Goal: Information Seeking & Learning: Find specific fact

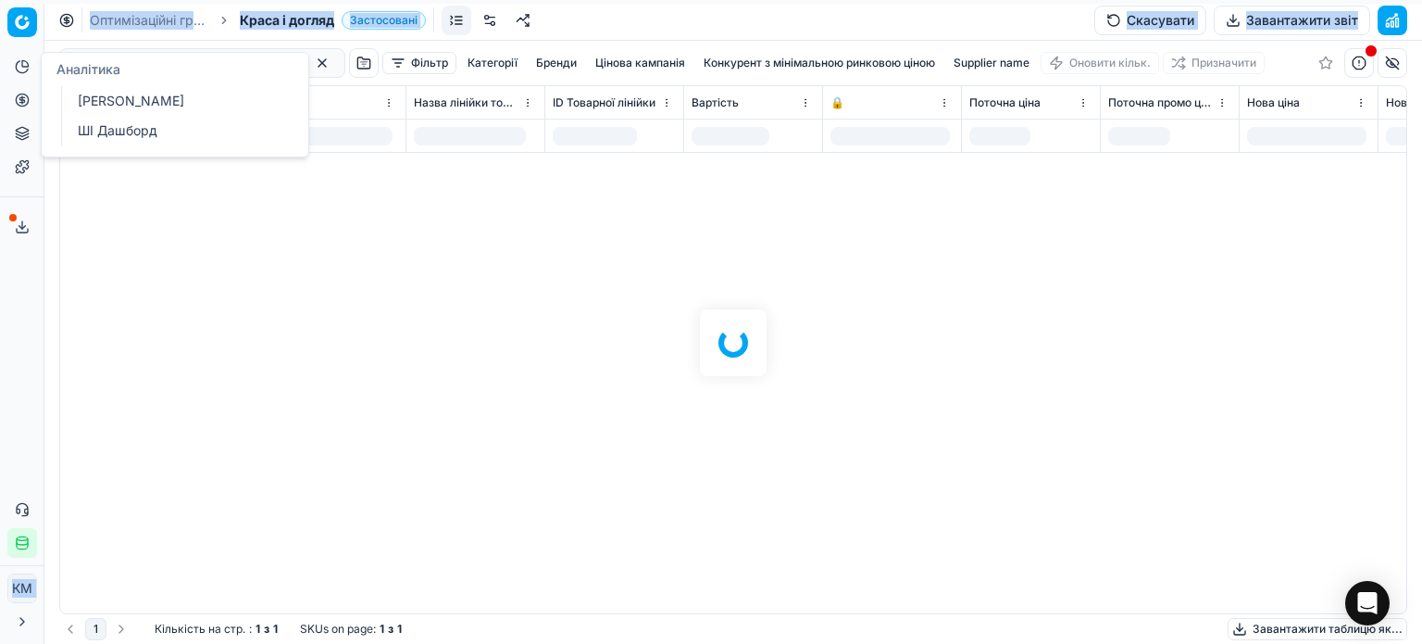
drag, startPoint x: 152, startPoint y: 64, endPoint x: 13, endPoint y: 59, distance: 139.0
click at [13, 59] on div "Pricing platform Аналітика Цінова оптимізація Асортимент продукції Шаблони Серв…" at bounding box center [711, 322] width 1422 height 644
click at [295, 260] on div at bounding box center [733, 342] width 1378 height 603
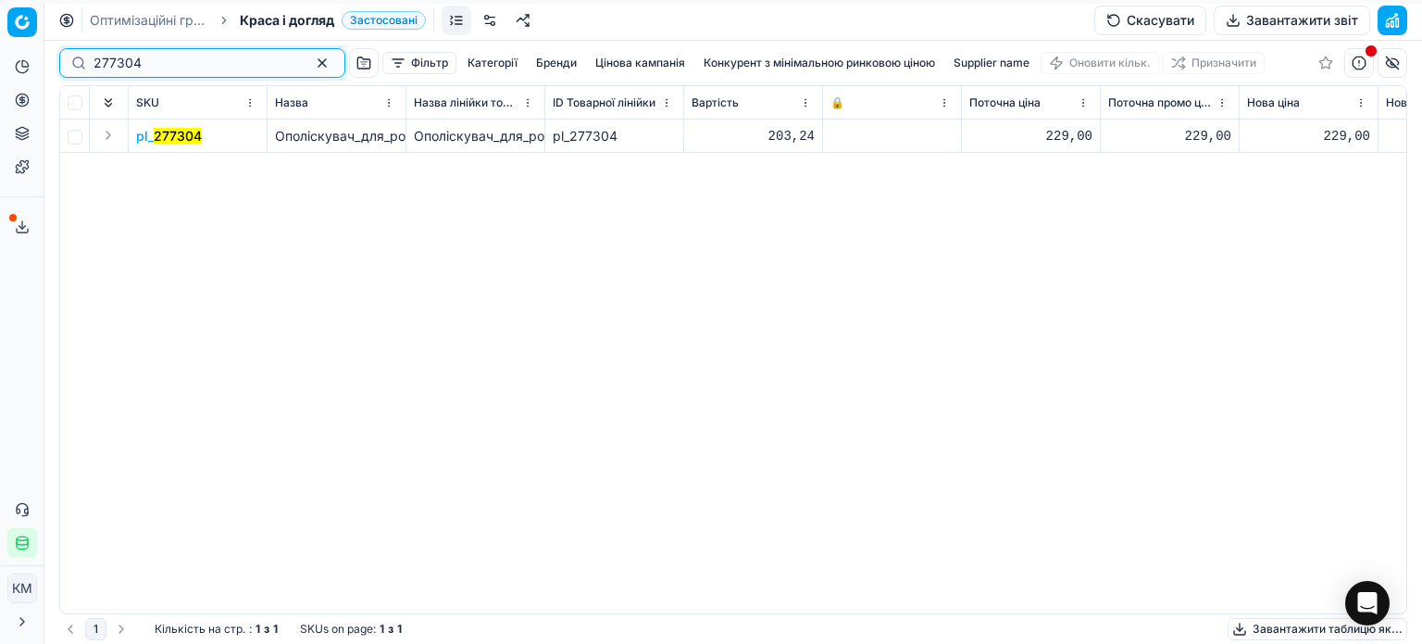
drag, startPoint x: 156, startPoint y: 69, endPoint x: 19, endPoint y: 56, distance: 136.7
click at [19, 56] on div "Pricing platform Аналітика Цінова оптимізація Асортимент продукції Шаблони Серв…" at bounding box center [711, 322] width 1422 height 644
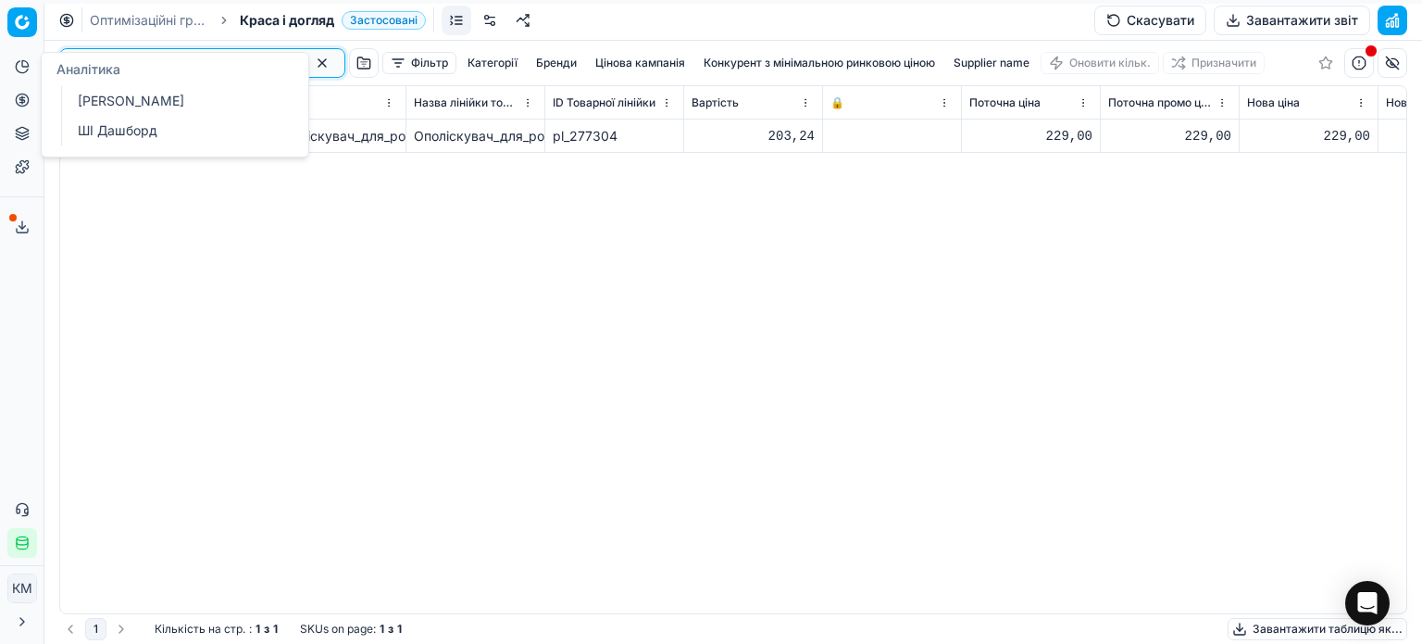
paste input "416807"
click at [385, 332] on div "pl_ 416807 Зубна_паста_Splat_Professional_Сенситив_100_мл Зубна_паста_Splat_Pro…" at bounding box center [733, 366] width 1346 height 494
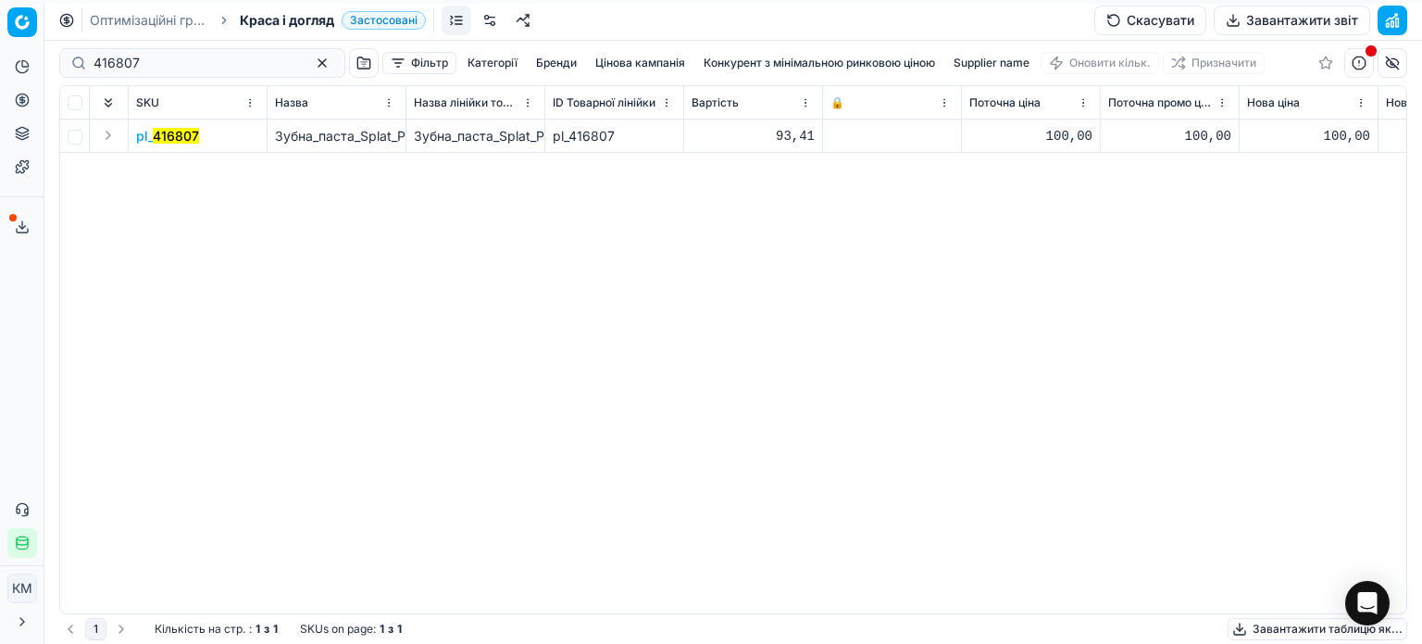
click at [176, 142] on mark "416807" at bounding box center [176, 136] width 46 height 16
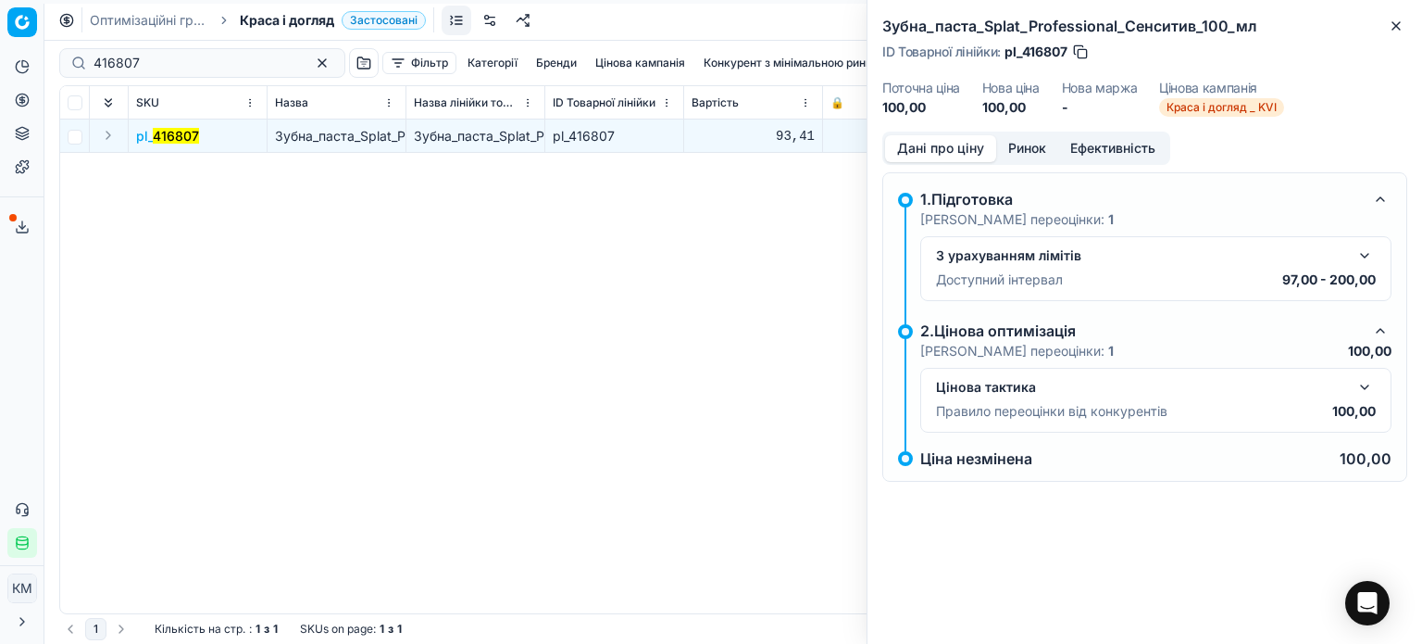
click at [1021, 151] on button "Ринок" at bounding box center [1027, 148] width 62 height 27
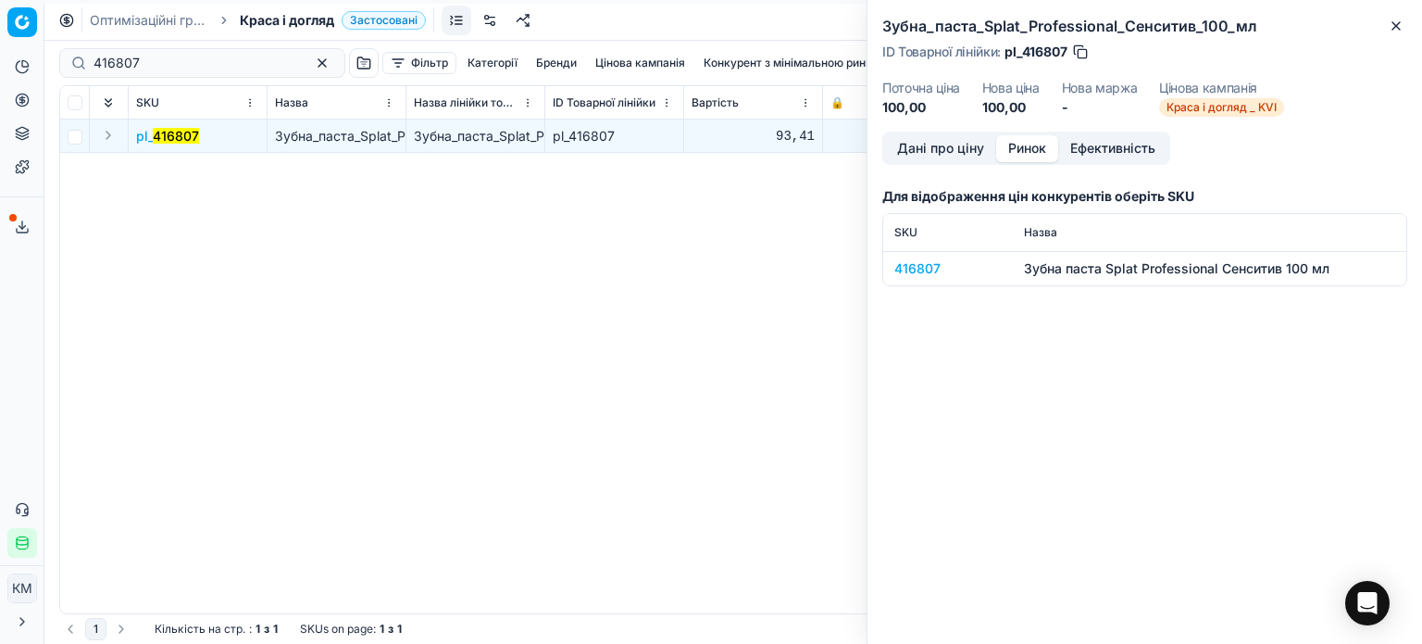
click at [925, 276] on div "416807" at bounding box center [948, 268] width 107 height 19
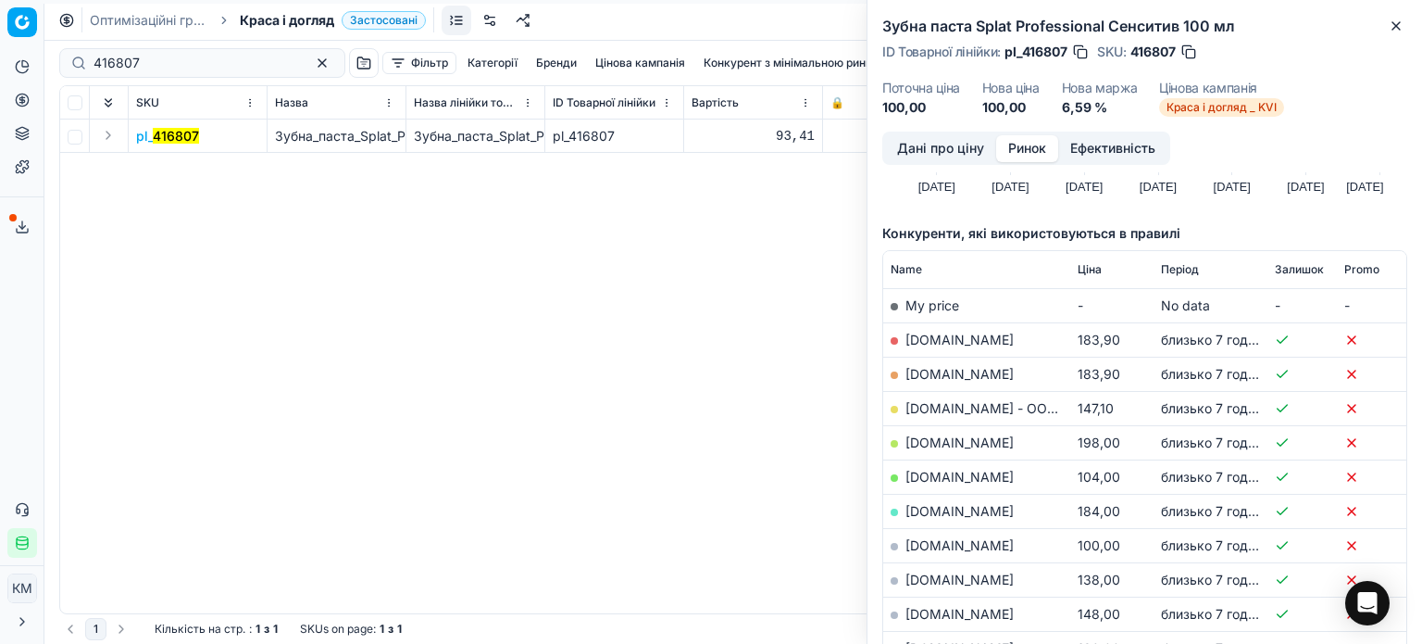
scroll to position [278, 0]
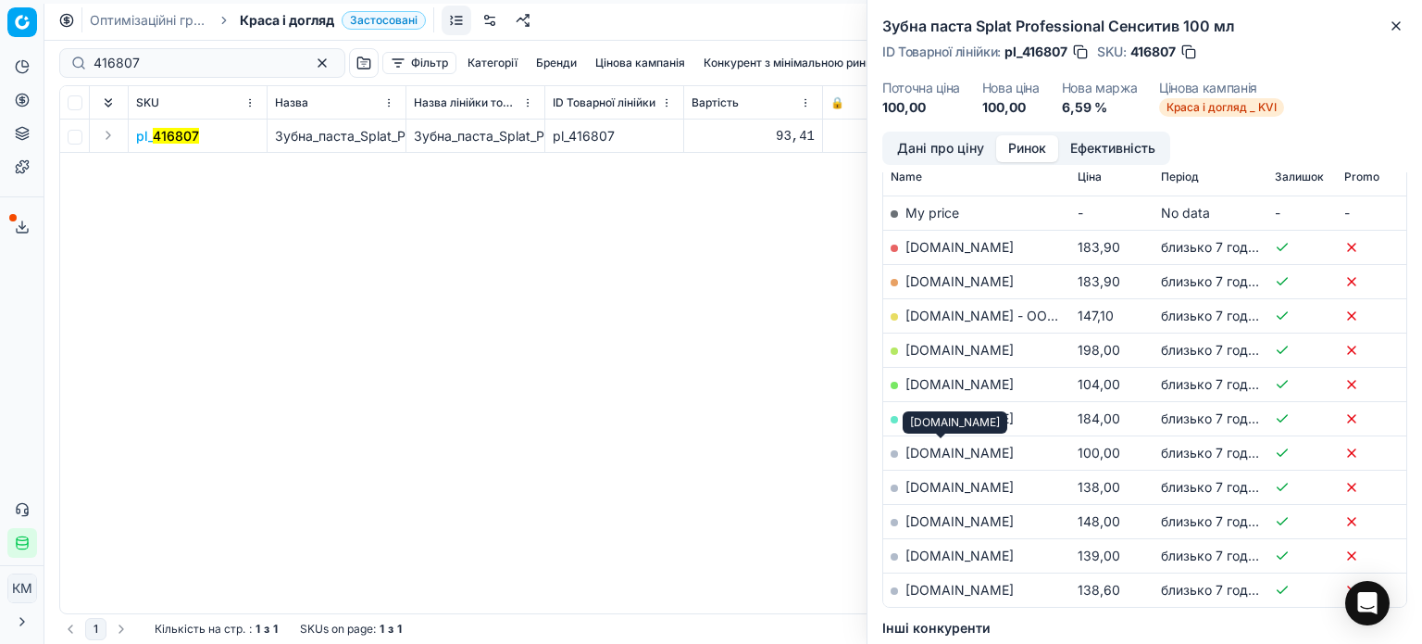
click at [947, 451] on link "[DOMAIN_NAME]" at bounding box center [960, 453] width 108 height 16
click at [1393, 22] on icon "button" at bounding box center [1396, 25] width 7 height 7
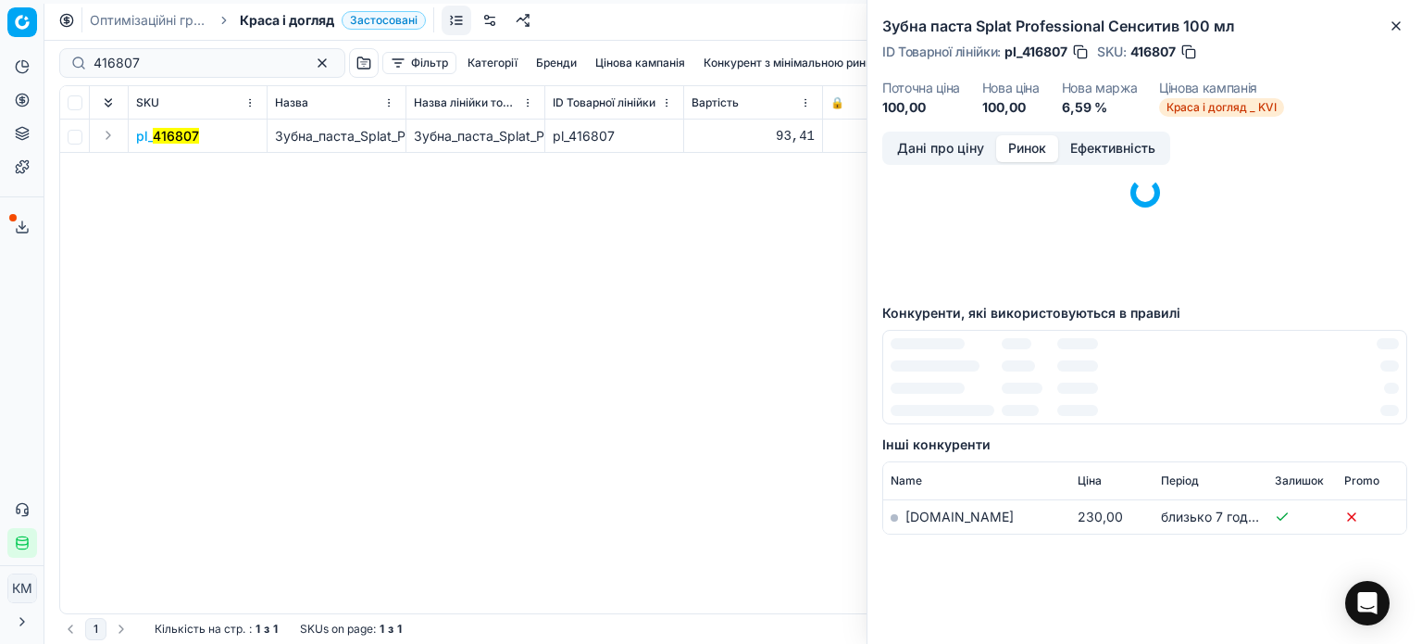
scroll to position [0, 0]
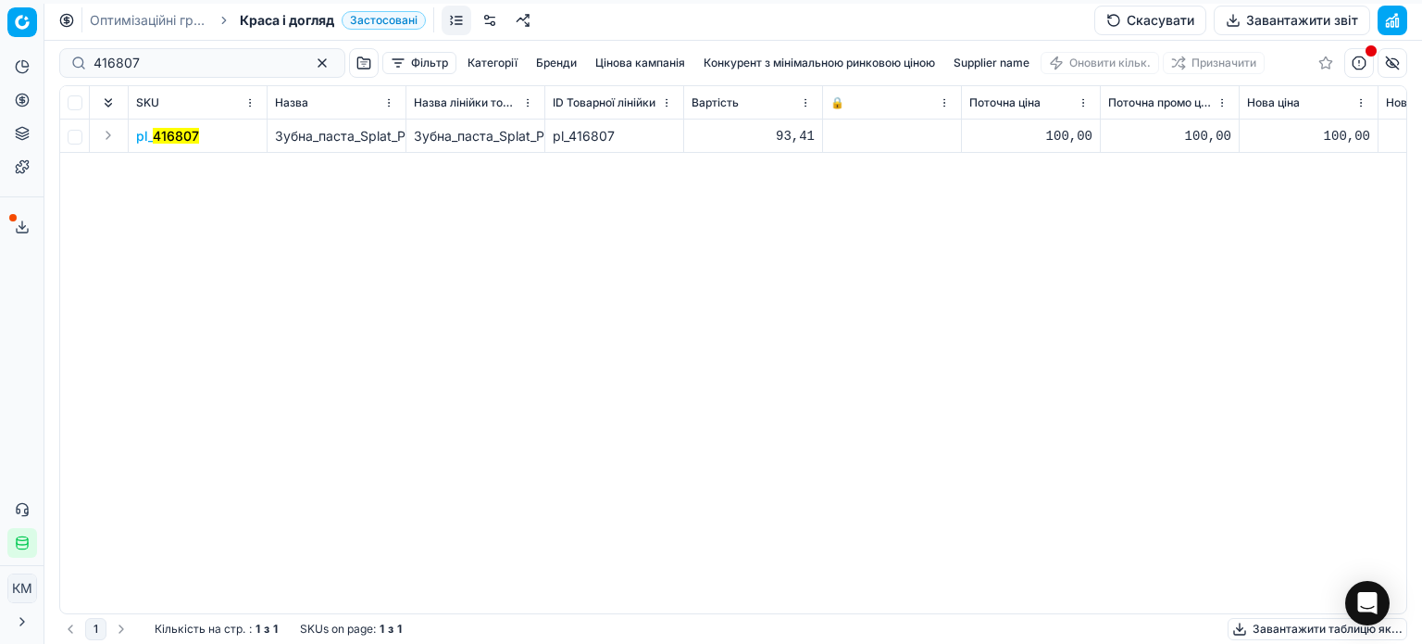
drag, startPoint x: 208, startPoint y: 52, endPoint x: 182, endPoint y: 56, distance: 27.3
click at [187, 55] on div "416807" at bounding box center [202, 63] width 286 height 30
drag, startPoint x: 185, startPoint y: 66, endPoint x: 0, endPoint y: 66, distance: 185.2
click at [0, 66] on div "Pricing platform Аналітика Цінова оптимізація Асортимент продукції Шаблони Серв…" at bounding box center [711, 322] width 1422 height 644
paste input "645805"
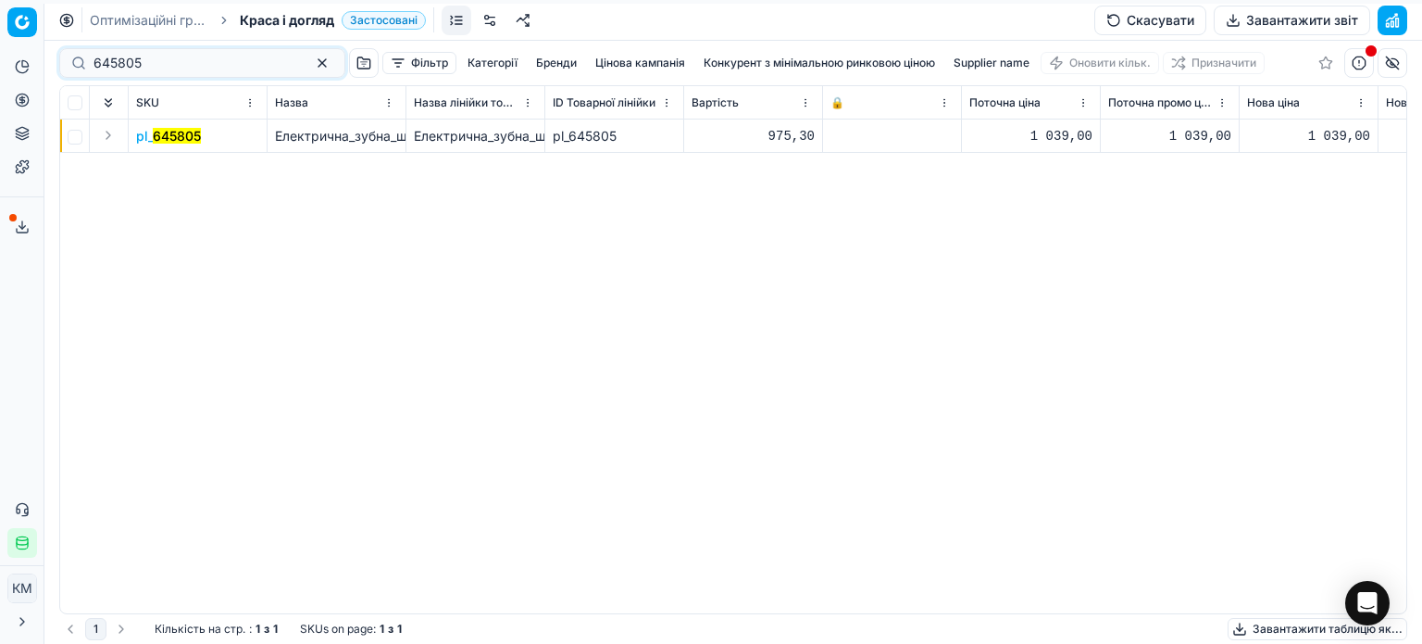
click at [183, 127] on span "pl_ 645805" at bounding box center [168, 136] width 65 height 19
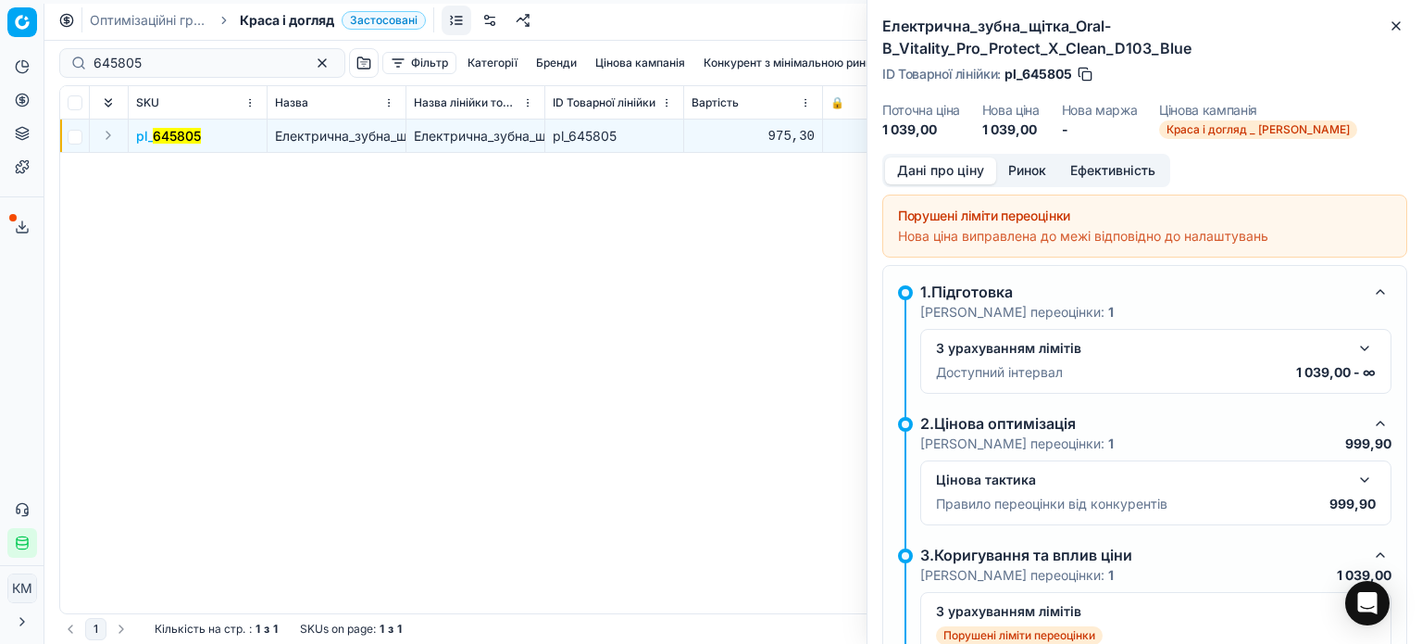
click at [1053, 169] on button "Ринок" at bounding box center [1027, 170] width 62 height 27
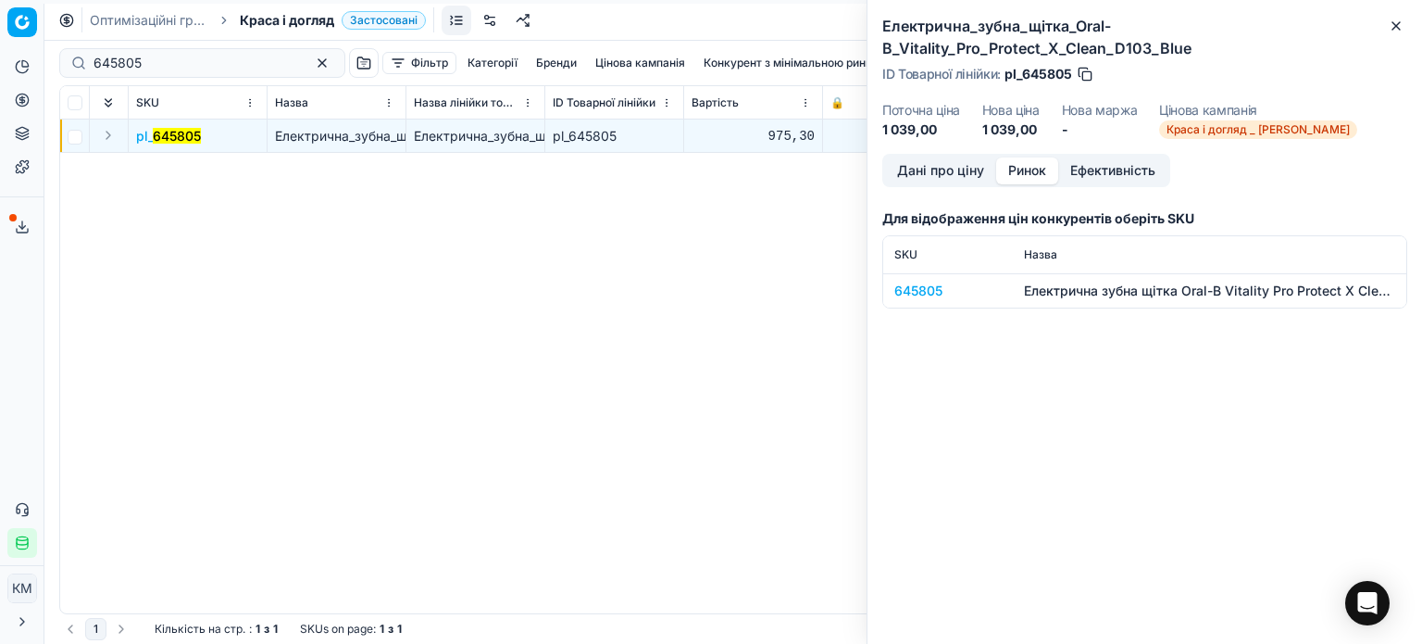
click at [933, 287] on div "645805" at bounding box center [948, 291] width 107 height 19
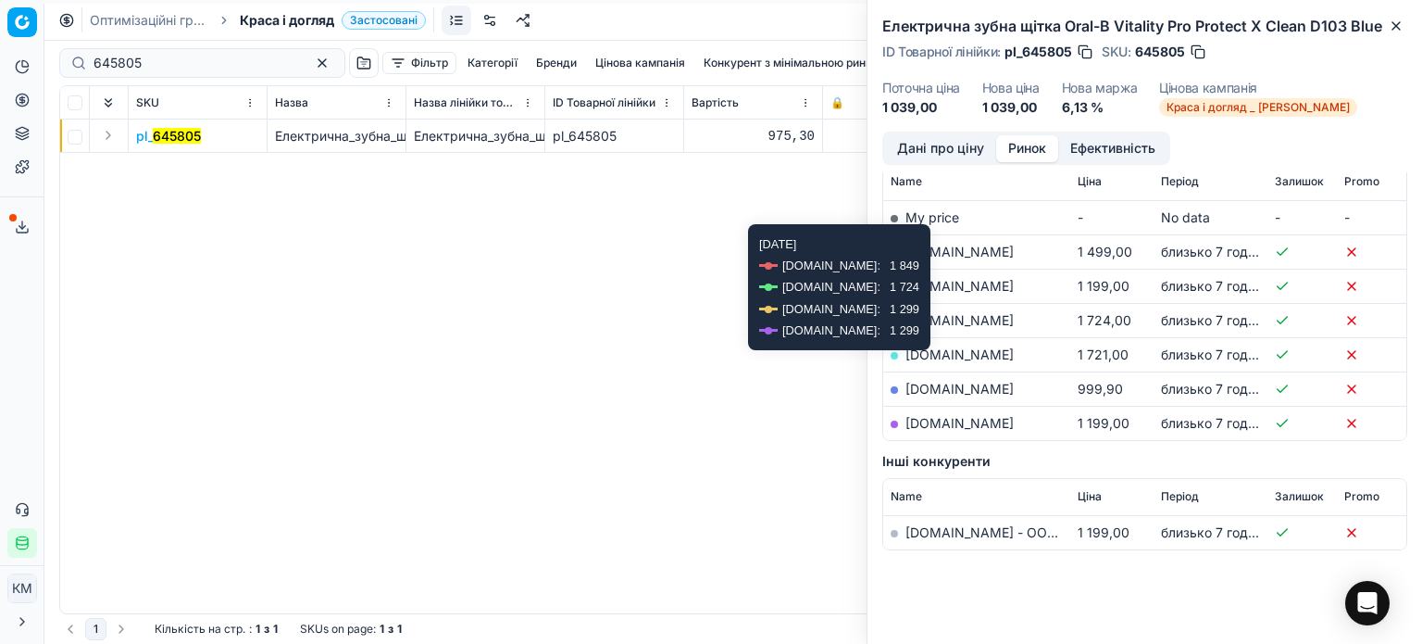
scroll to position [278, 0]
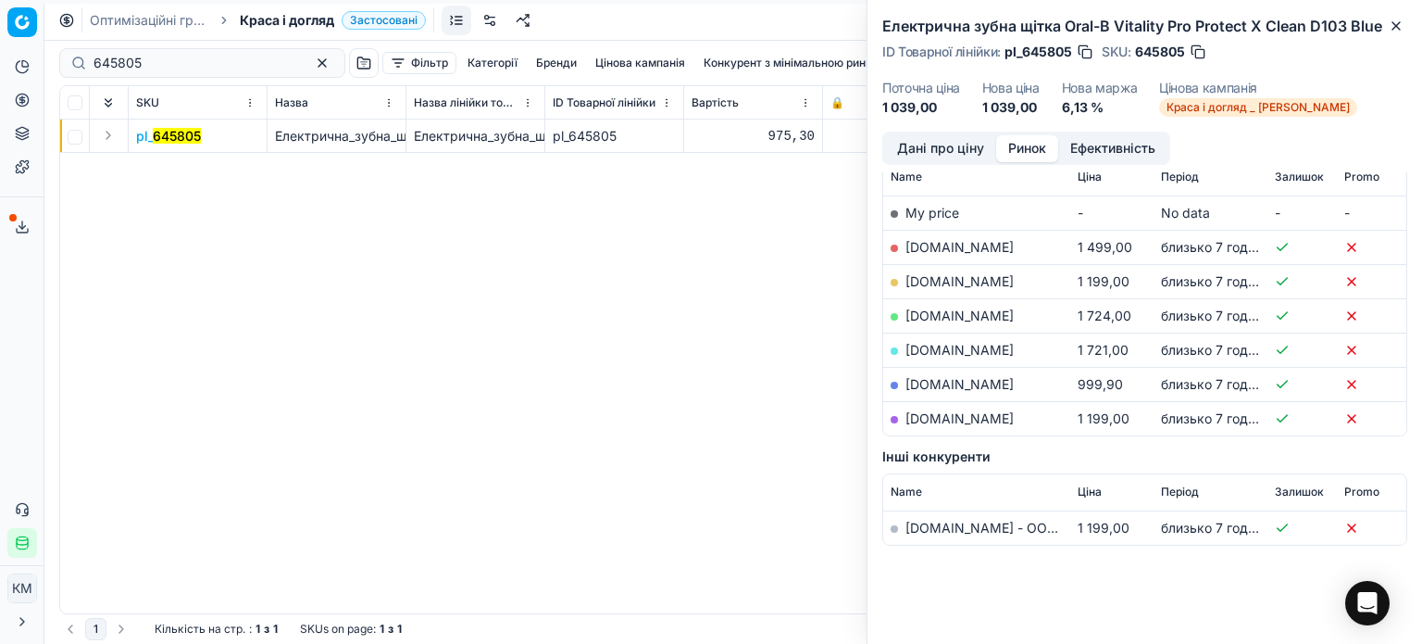
click at [943, 382] on link "[DOMAIN_NAME]" at bounding box center [960, 384] width 108 height 16
drag, startPoint x: 1393, startPoint y: 19, endPoint x: 1083, endPoint y: 53, distance: 312.0
click at [1394, 19] on icon "button" at bounding box center [1396, 26] width 15 height 15
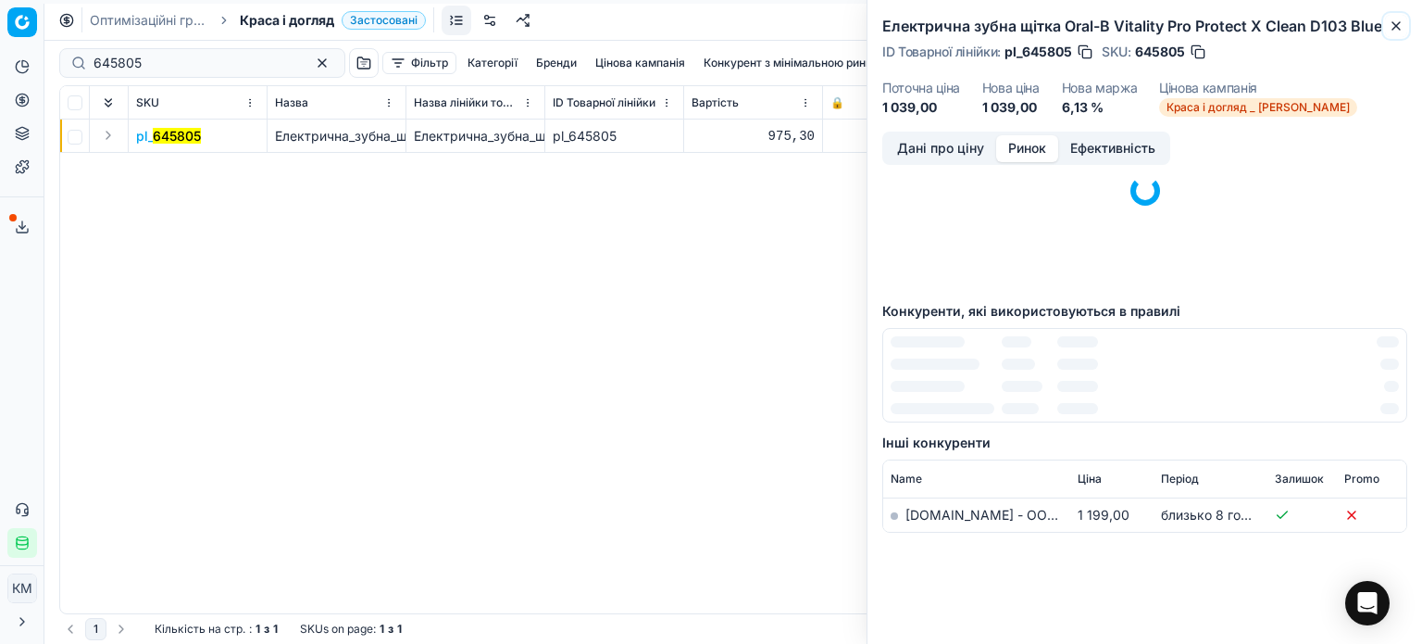
scroll to position [113, 0]
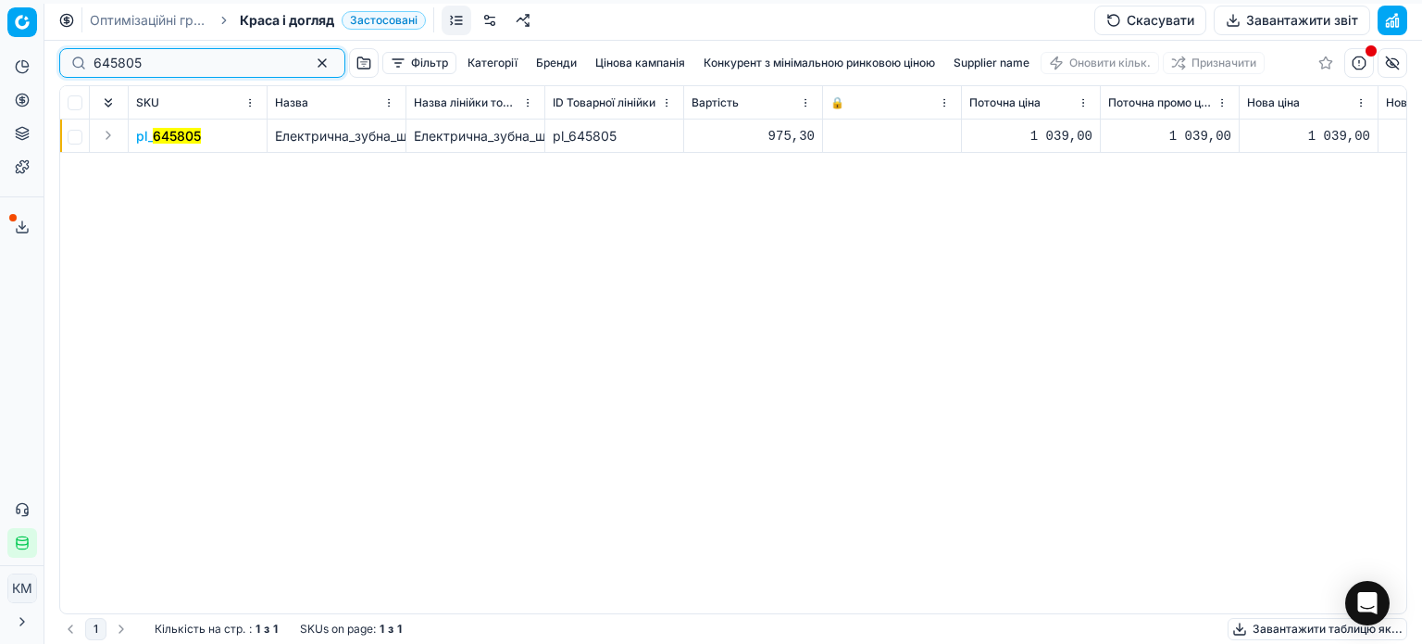
drag, startPoint x: 85, startPoint y: 68, endPoint x: 24, endPoint y: 63, distance: 61.3
click at [27, 63] on div "Pricing platform Аналітика Цінова оптимізація Асортимент продукції Шаблони Серв…" at bounding box center [711, 322] width 1422 height 644
paste input "385466"
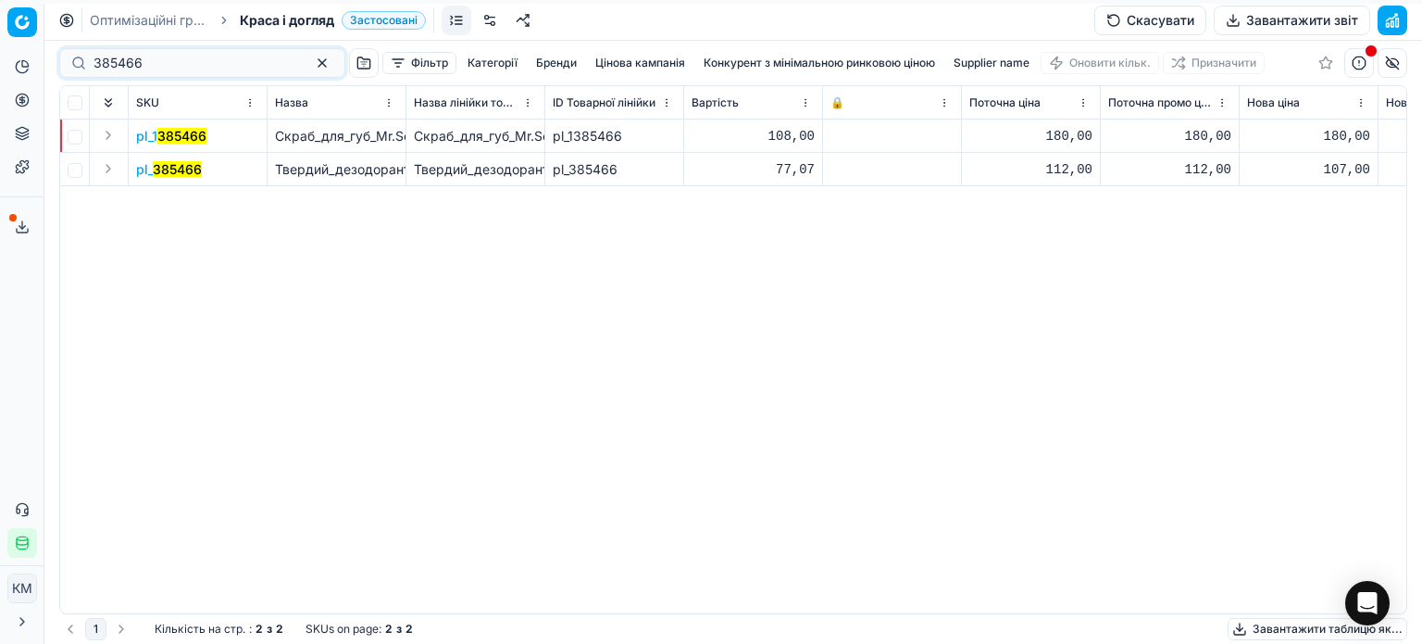
click at [177, 181] on td "pl_ 385466" at bounding box center [198, 169] width 139 height 33
click at [182, 171] on mark "385466" at bounding box center [177, 169] width 49 height 16
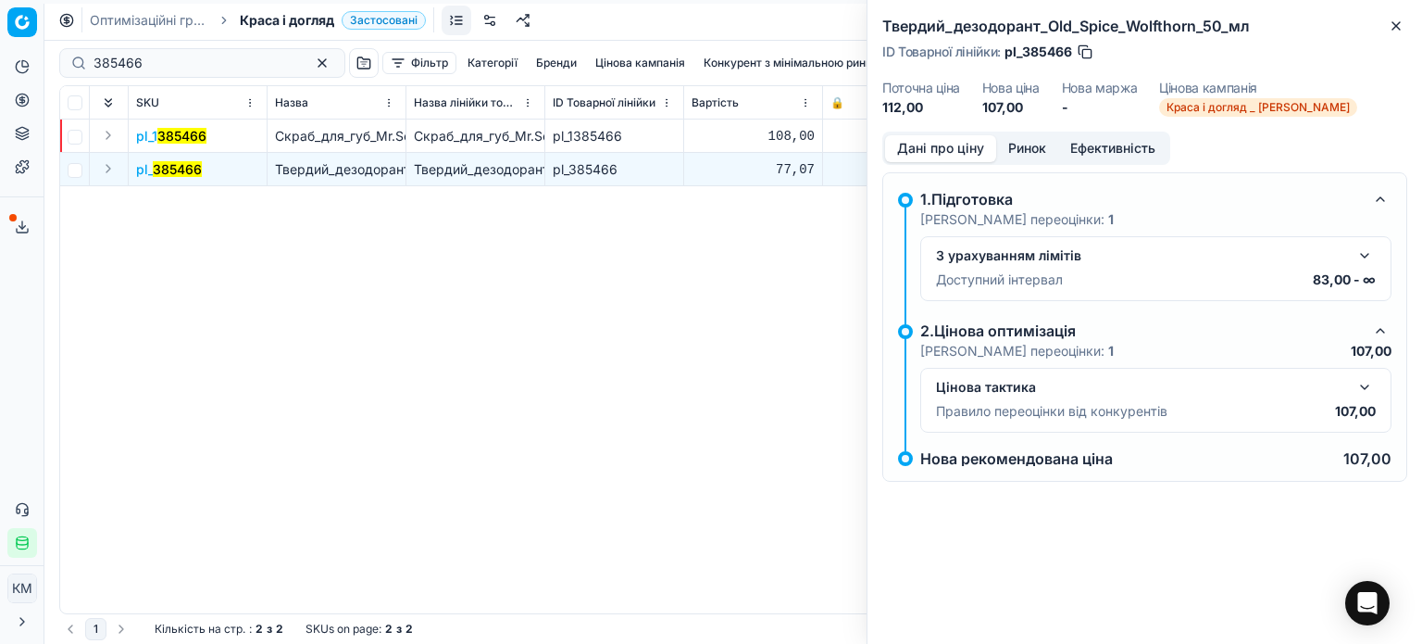
click at [1024, 151] on button "Ринок" at bounding box center [1027, 148] width 62 height 27
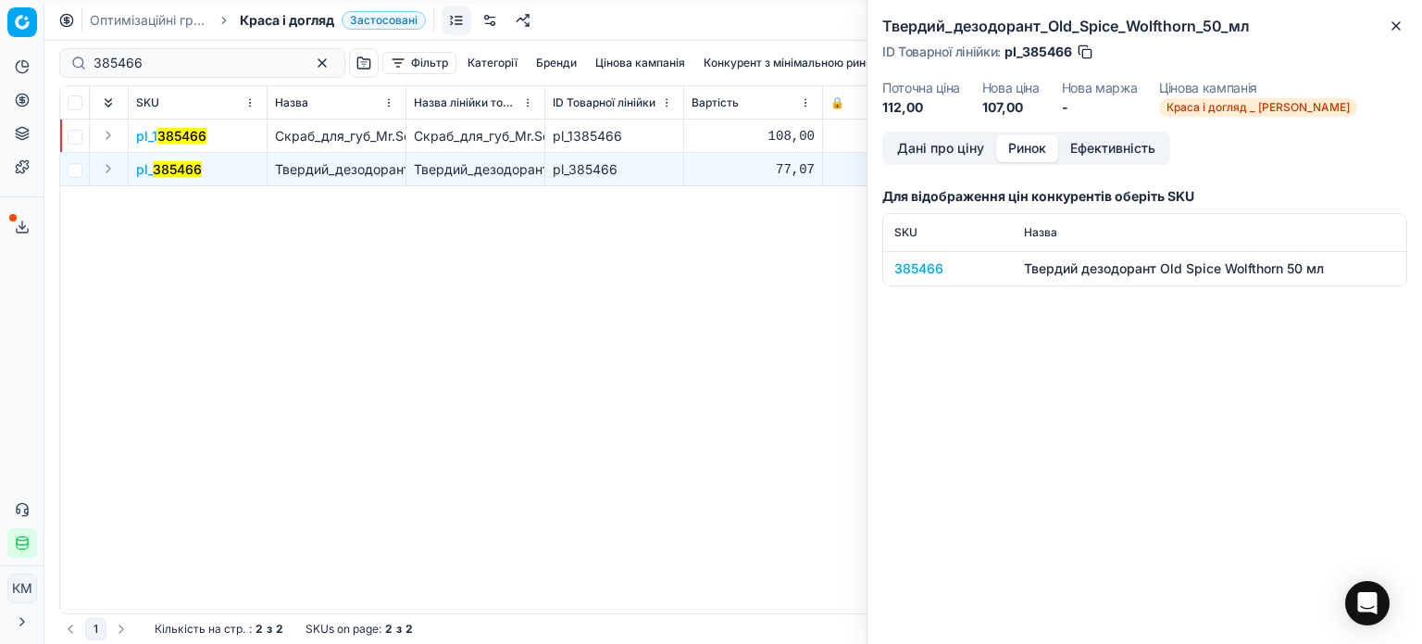
click at [934, 269] on div "385466" at bounding box center [948, 268] width 107 height 19
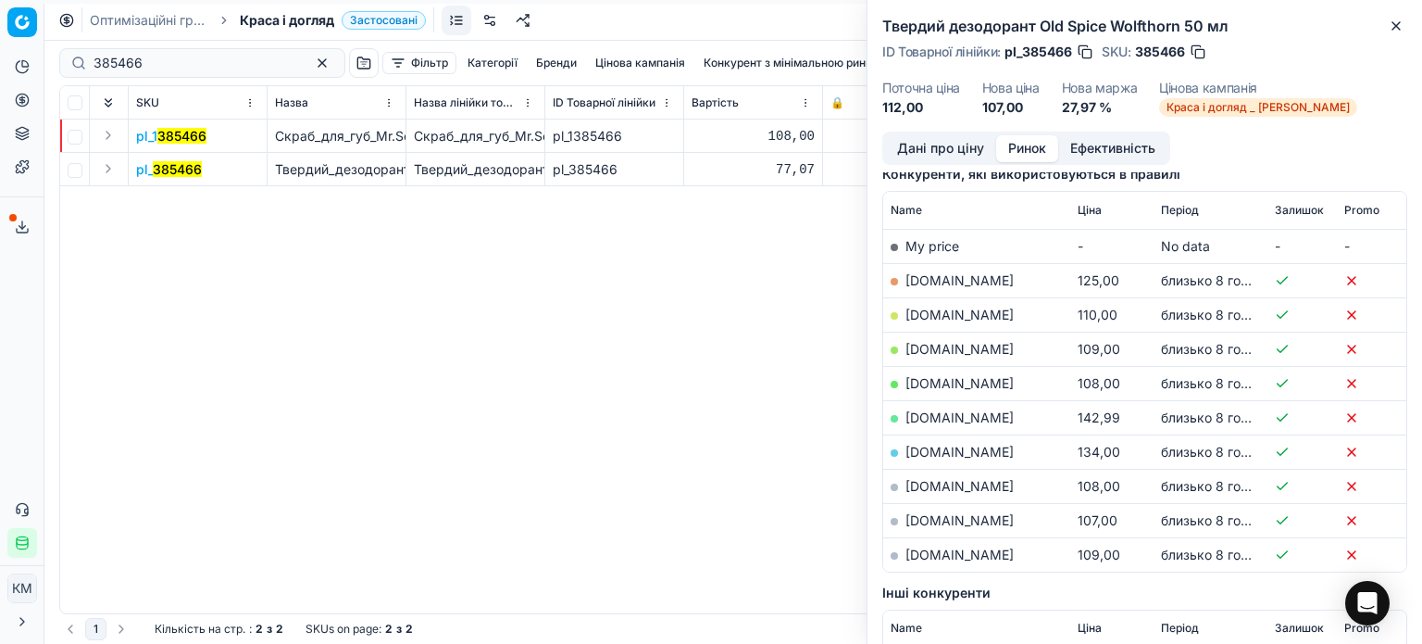
scroll to position [278, 0]
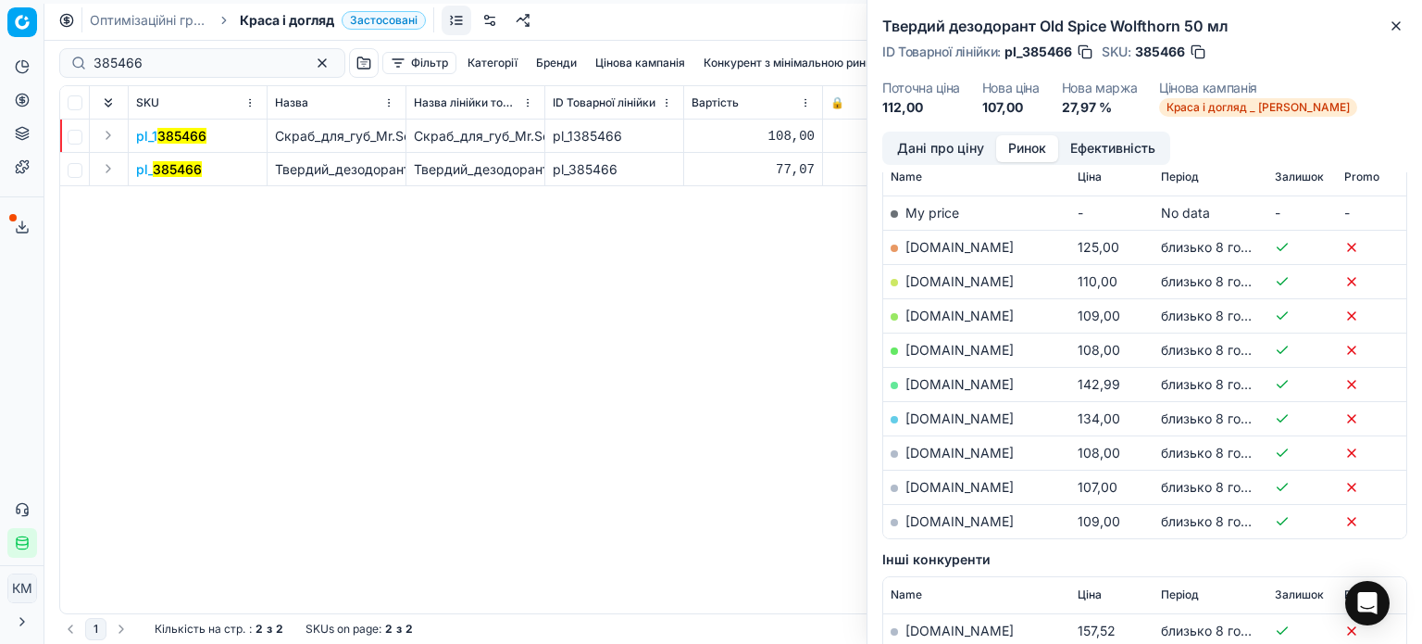
click at [955, 484] on link "[DOMAIN_NAME]" at bounding box center [960, 487] width 108 height 16
drag, startPoint x: 1400, startPoint y: 22, endPoint x: 1272, endPoint y: 27, distance: 127.9
click at [1400, 24] on icon "button" at bounding box center [1396, 26] width 15 height 15
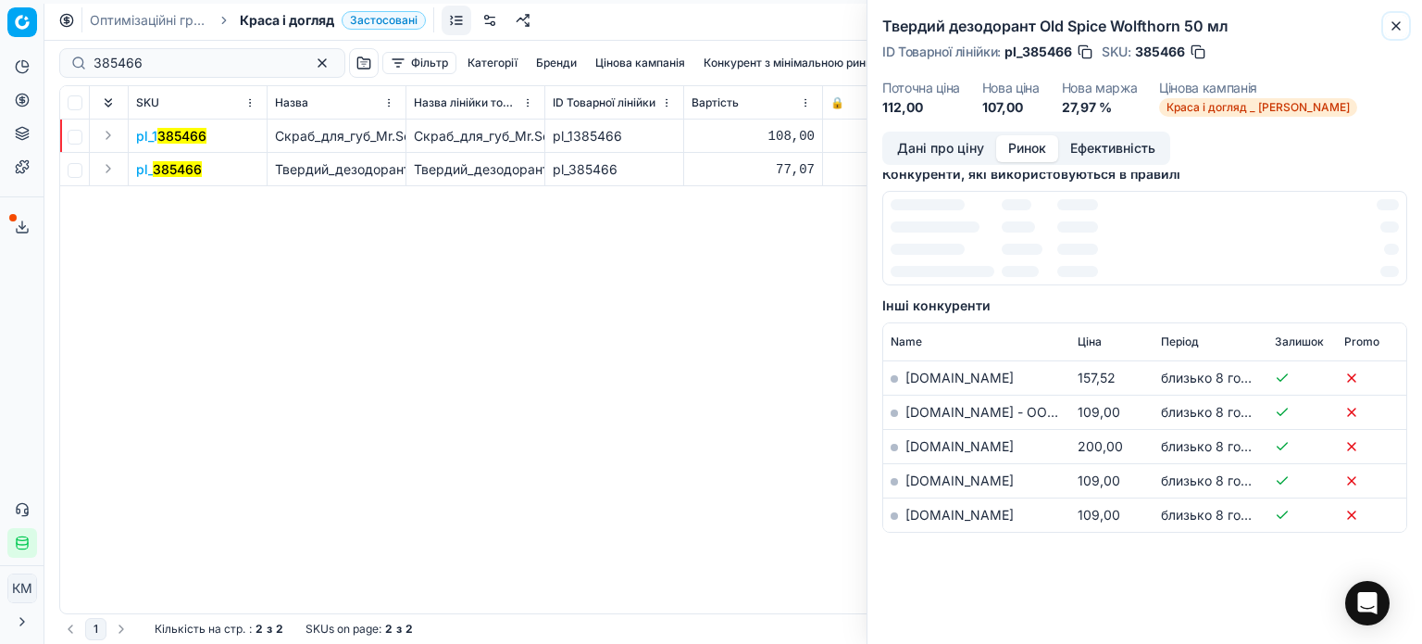
scroll to position [249, 0]
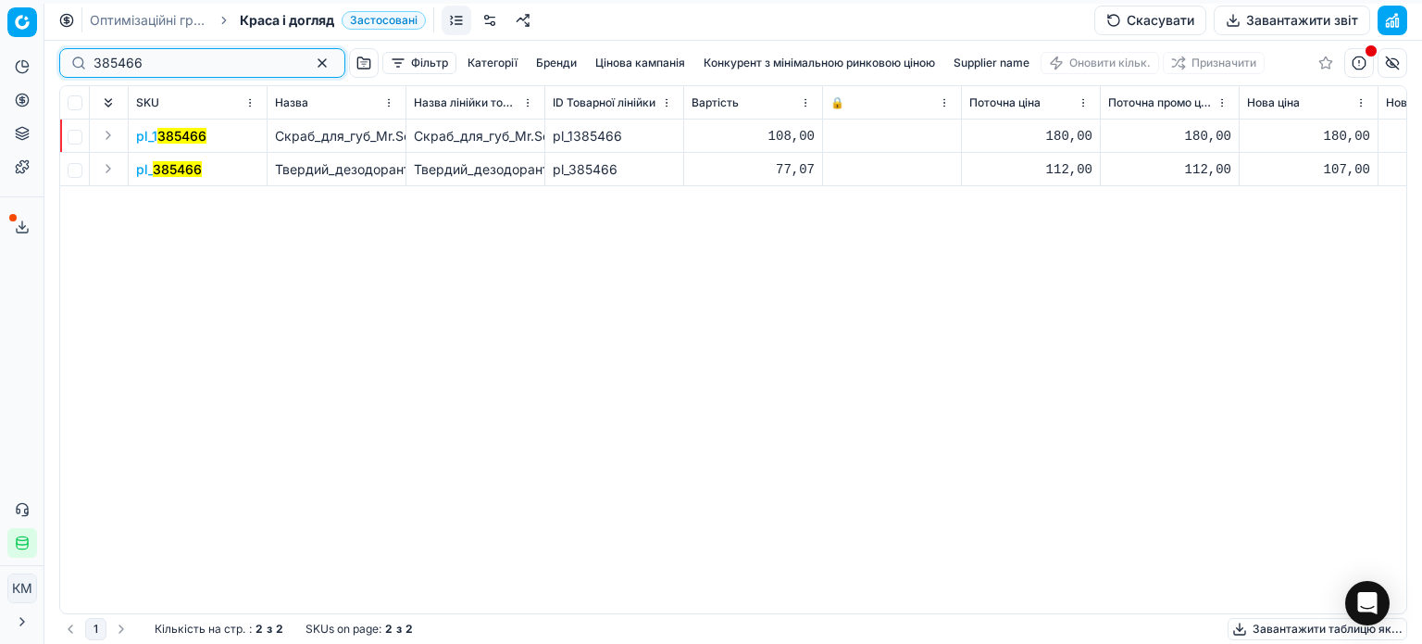
drag, startPoint x: 159, startPoint y: 63, endPoint x: 69, endPoint y: 12, distance: 104.1
click at [0, 48] on div "Pricing platform Аналітика Цінова оптимізація Асортимент продукції Шаблони Серв…" at bounding box center [711, 322] width 1422 height 644
paste input "831258"
type input "831258"
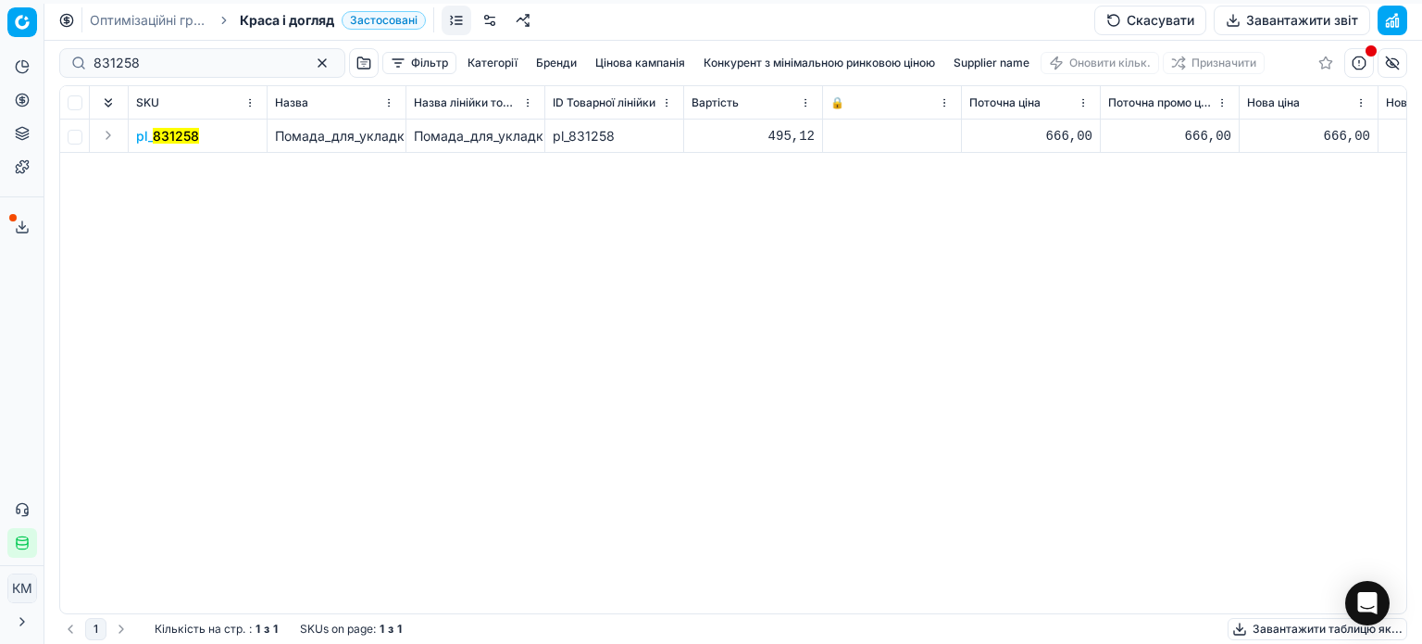
click at [184, 140] on mark "831258" at bounding box center [176, 136] width 46 height 16
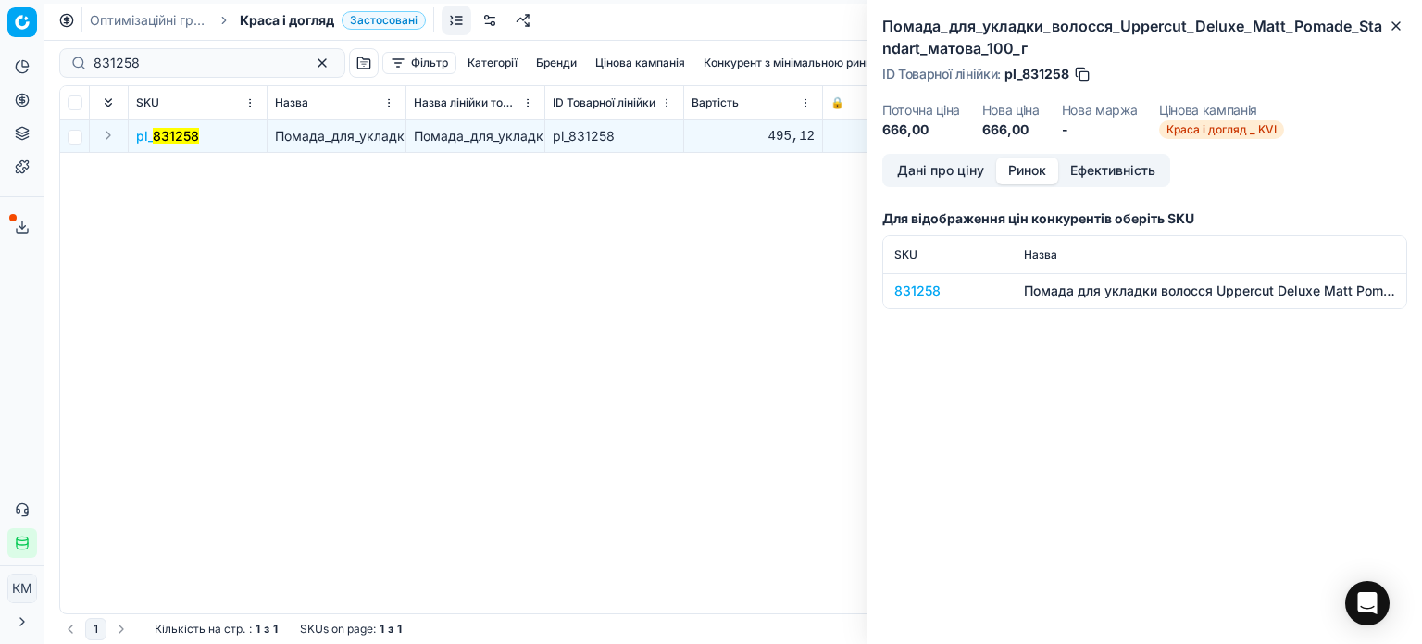
drag, startPoint x: 1017, startPoint y: 181, endPoint x: 993, endPoint y: 195, distance: 28.3
click at [1016, 181] on button "Ринок" at bounding box center [1027, 170] width 62 height 27
click at [937, 290] on div "831258" at bounding box center [948, 291] width 107 height 19
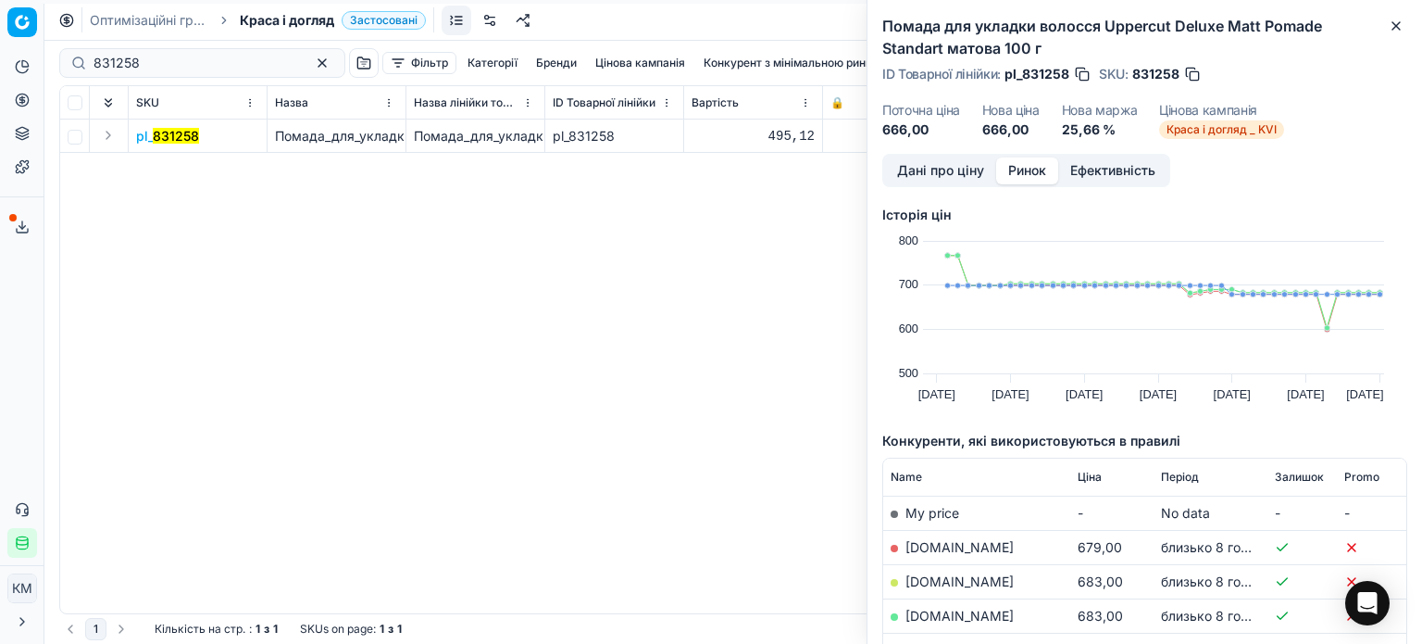
scroll to position [133, 0]
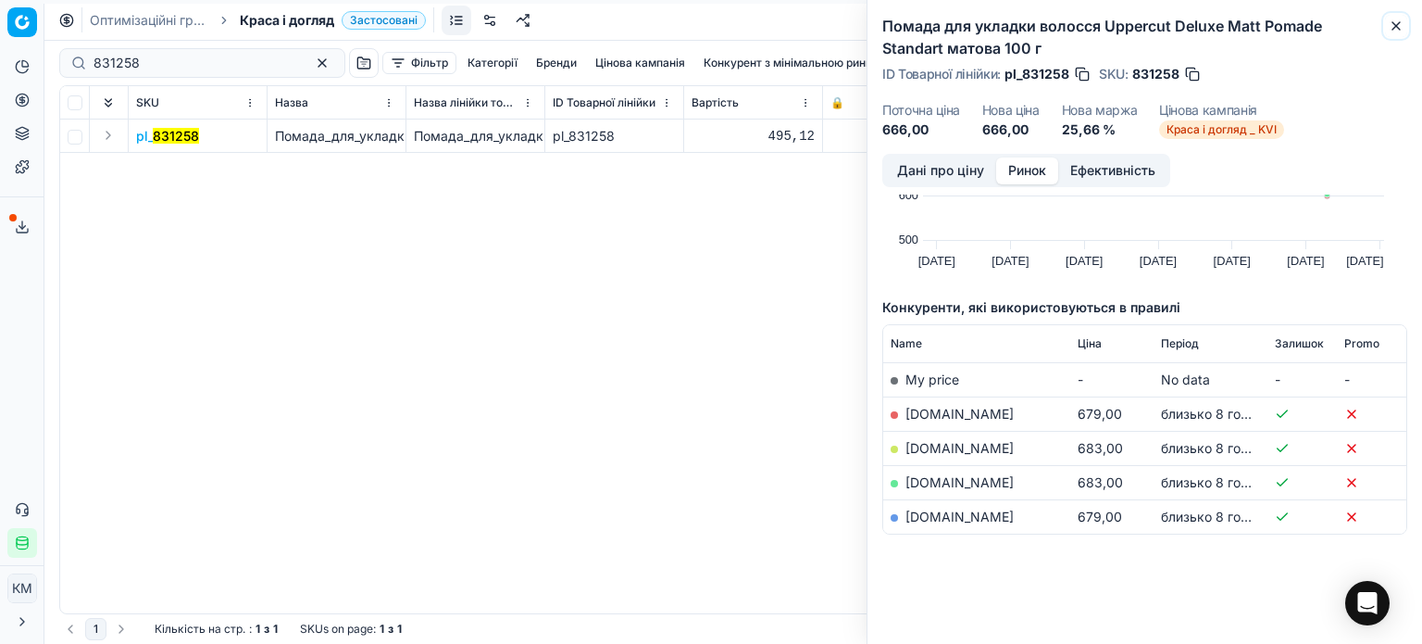
click at [1395, 23] on icon "button" at bounding box center [1396, 26] width 15 height 15
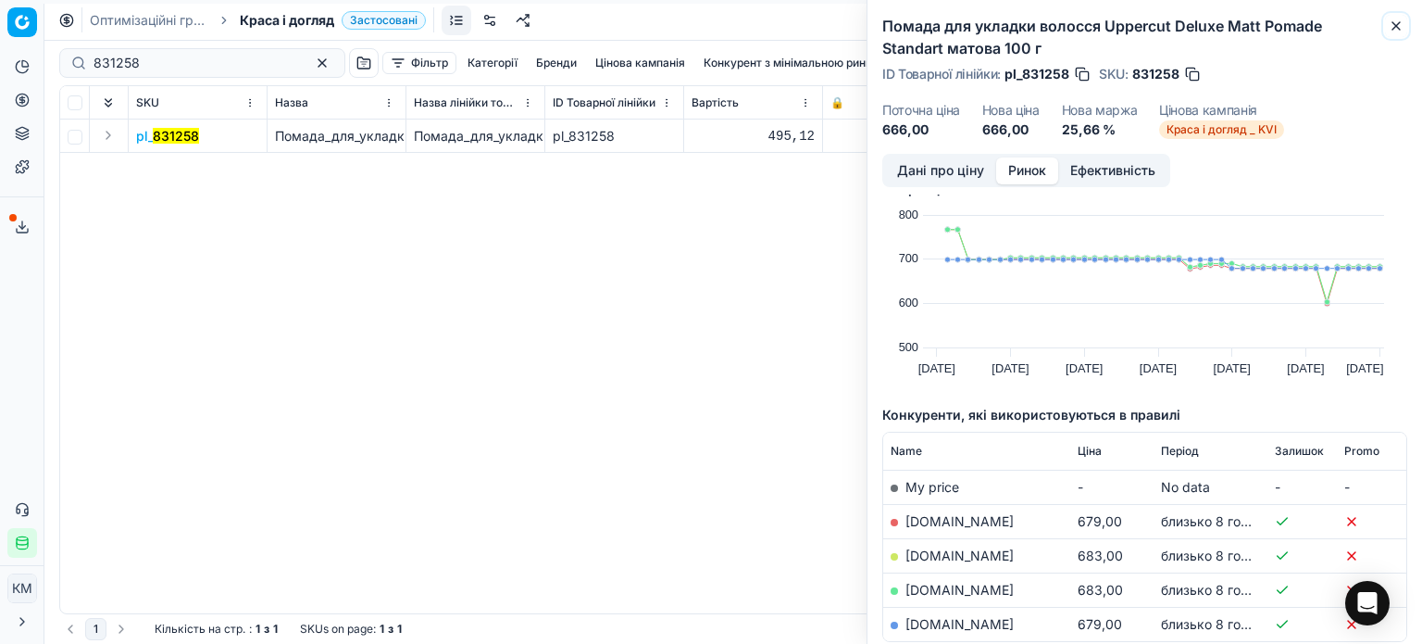
scroll to position [0, 0]
